Goal: Find specific page/section: Locate item on page

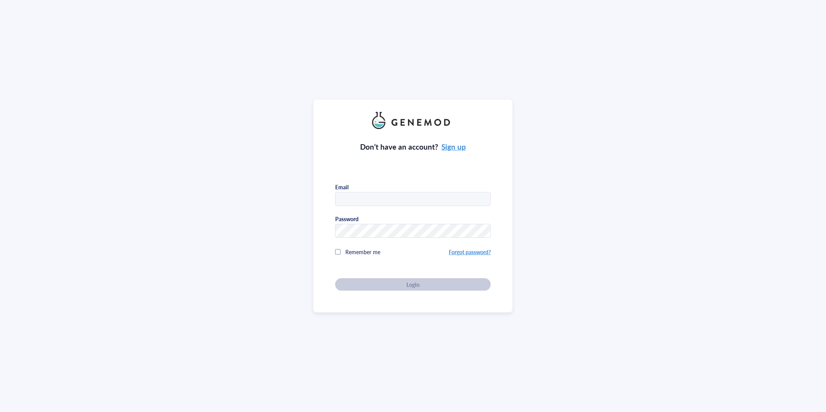
type input "[PERSON_NAME][EMAIL_ADDRESS][PERSON_NAME][PERSON_NAME][DOMAIN_NAME]"
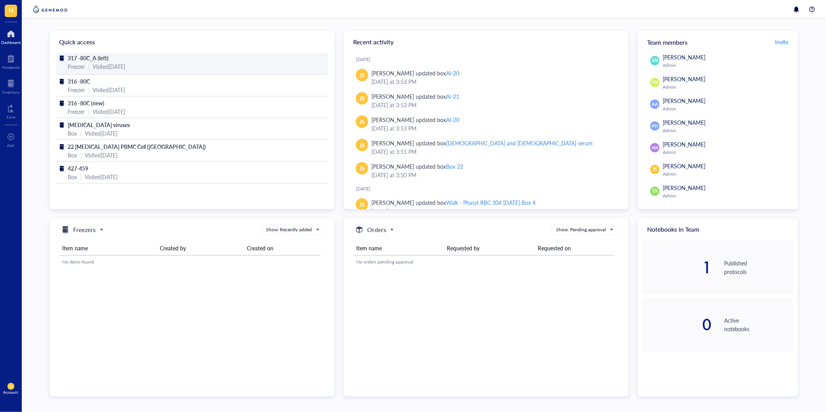
click at [96, 56] on span "317 -80C_A (left)" at bounding box center [88, 58] width 41 height 8
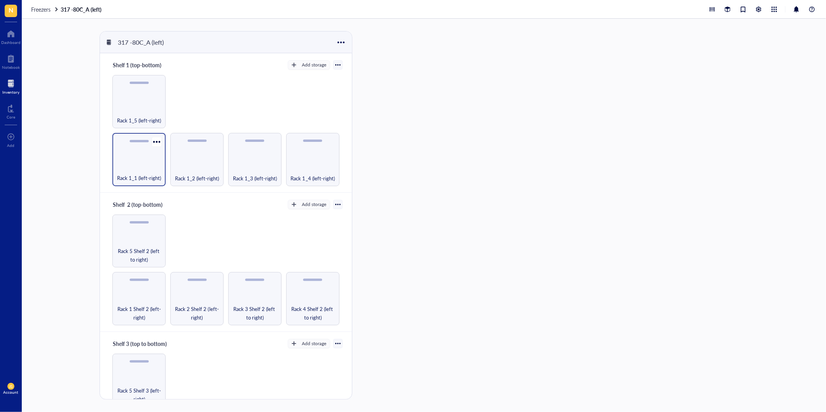
click at [134, 166] on div "Rack 1_1 (left-right)" at bounding box center [138, 173] width 45 height 17
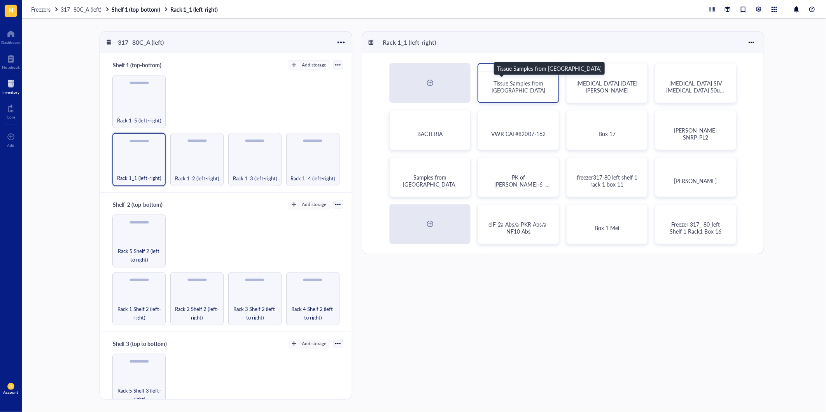
click at [500, 88] on div "Tissue Samples from [GEOGRAPHIC_DATA]" at bounding box center [517, 87] width 61 height 14
